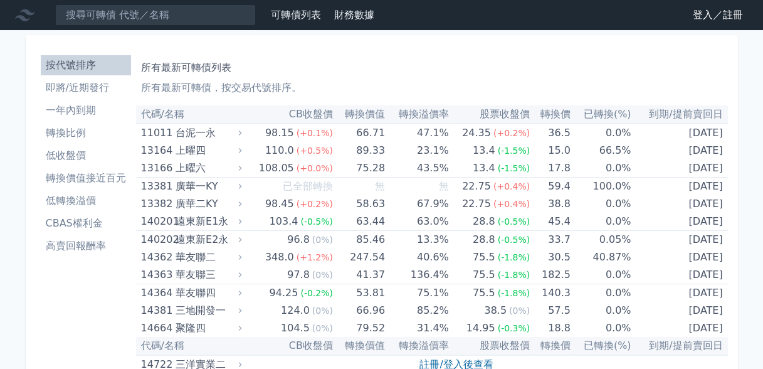
scroll to position [63, 0]
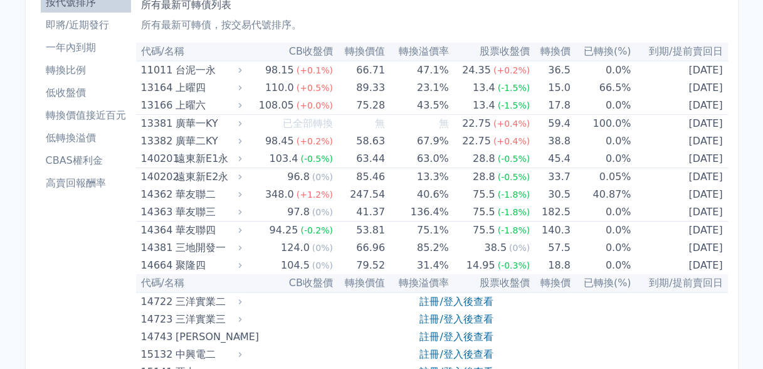
drag, startPoint x: 129, startPoint y: 84, endPoint x: 98, endPoint y: 262, distance: 180.2
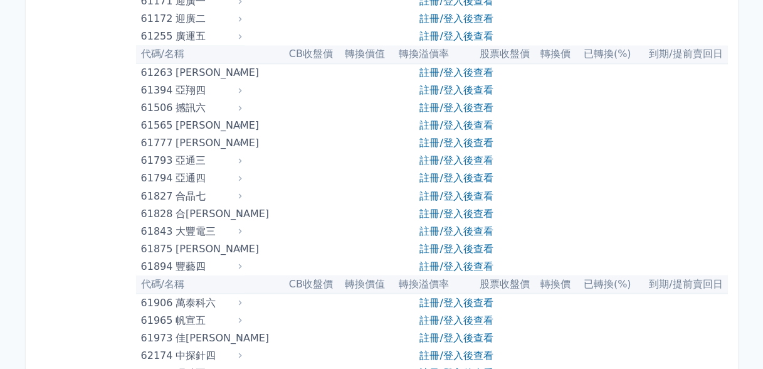
scroll to position [4956, 0]
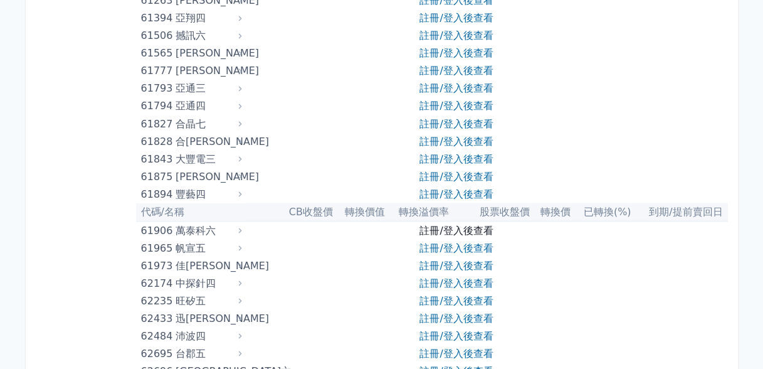
click at [433, 227] on link "註冊/登入後查看" at bounding box center [456, 230] width 73 height 12
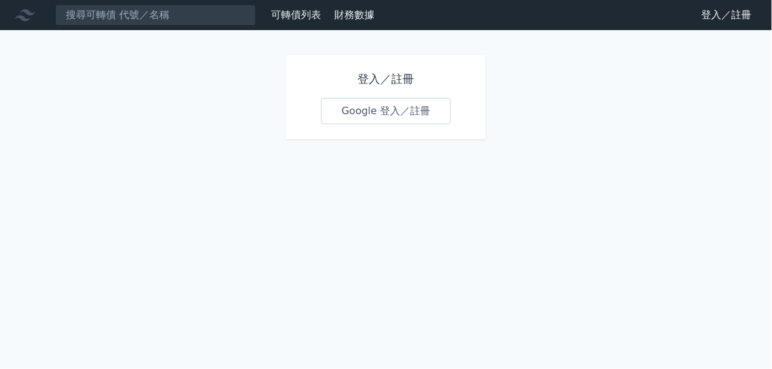
click at [395, 106] on link "Google 登入／註冊" at bounding box center [386, 111] width 130 height 26
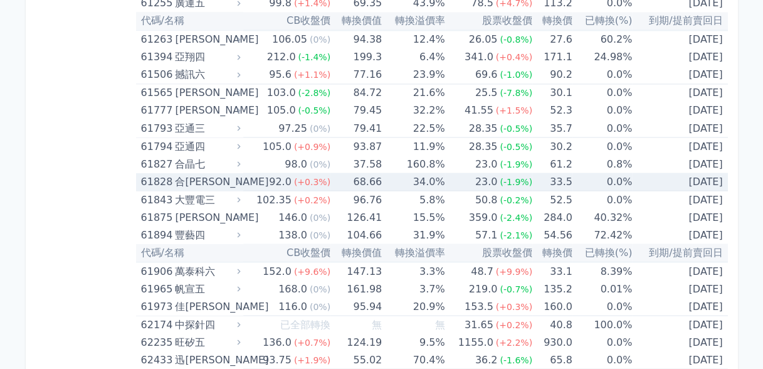
scroll to position [4956, 0]
